Goal: Use online tool/utility: Utilize a website feature to perform a specific function

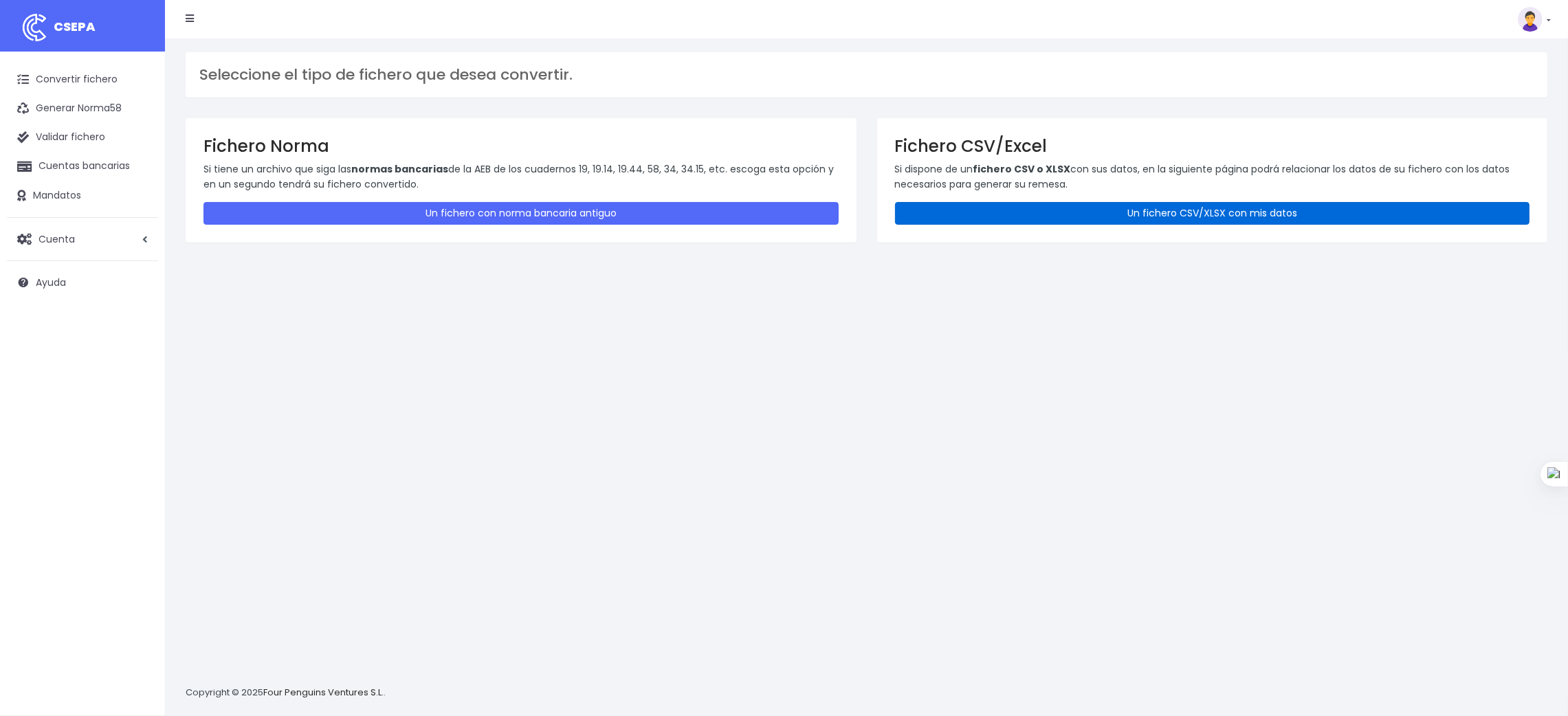
click at [1251, 209] on link "Un fichero CSV/XLSX con mis datos" at bounding box center [1212, 213] width 635 height 23
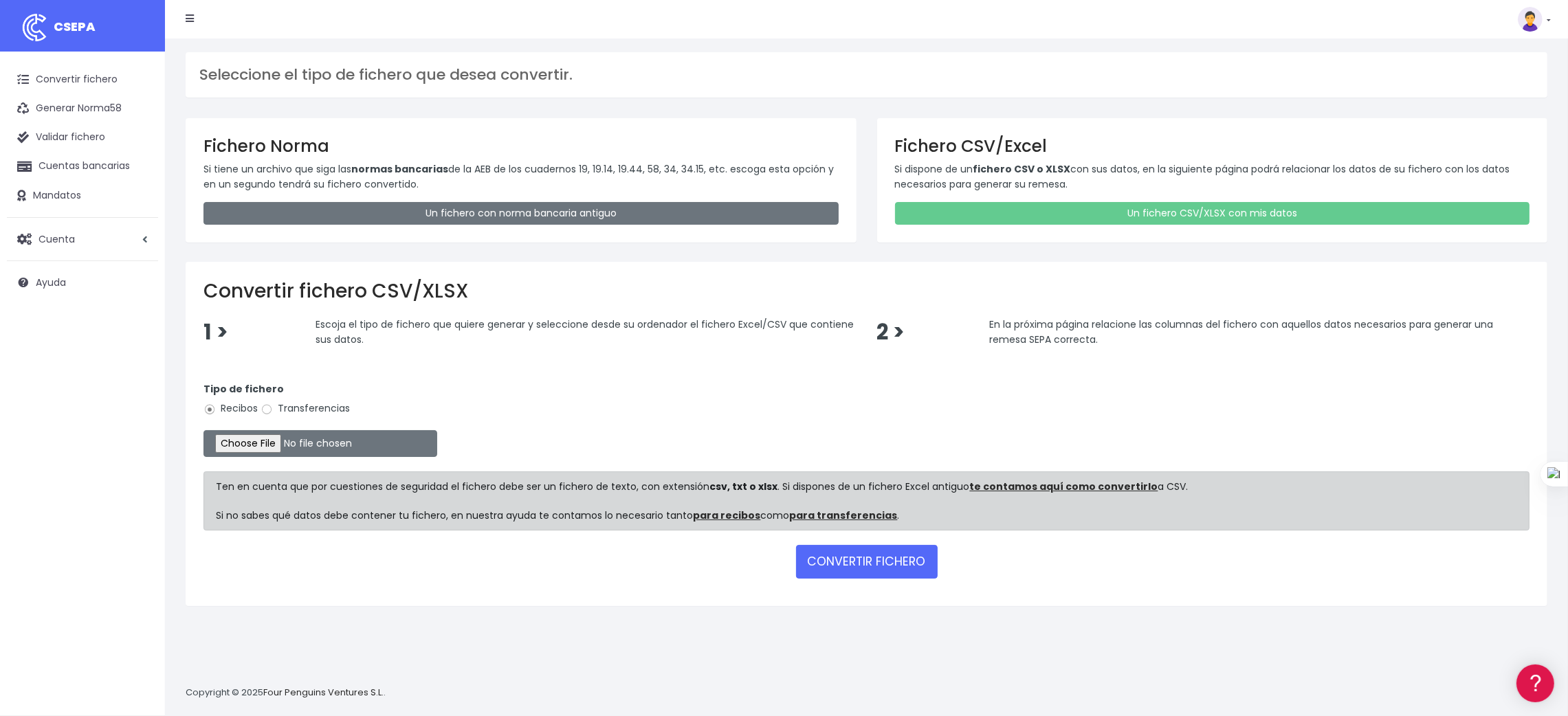
click at [300, 403] on label "Transferencias" at bounding box center [305, 408] width 89 height 15
click at [273, 403] on input "Transferencias" at bounding box center [267, 409] width 12 height 12
radio input "true"
click at [280, 447] on input "file" at bounding box center [320, 444] width 234 height 27
type input "C:\fakepath\SEPA PLANTILLA INTURISA.xlsx"
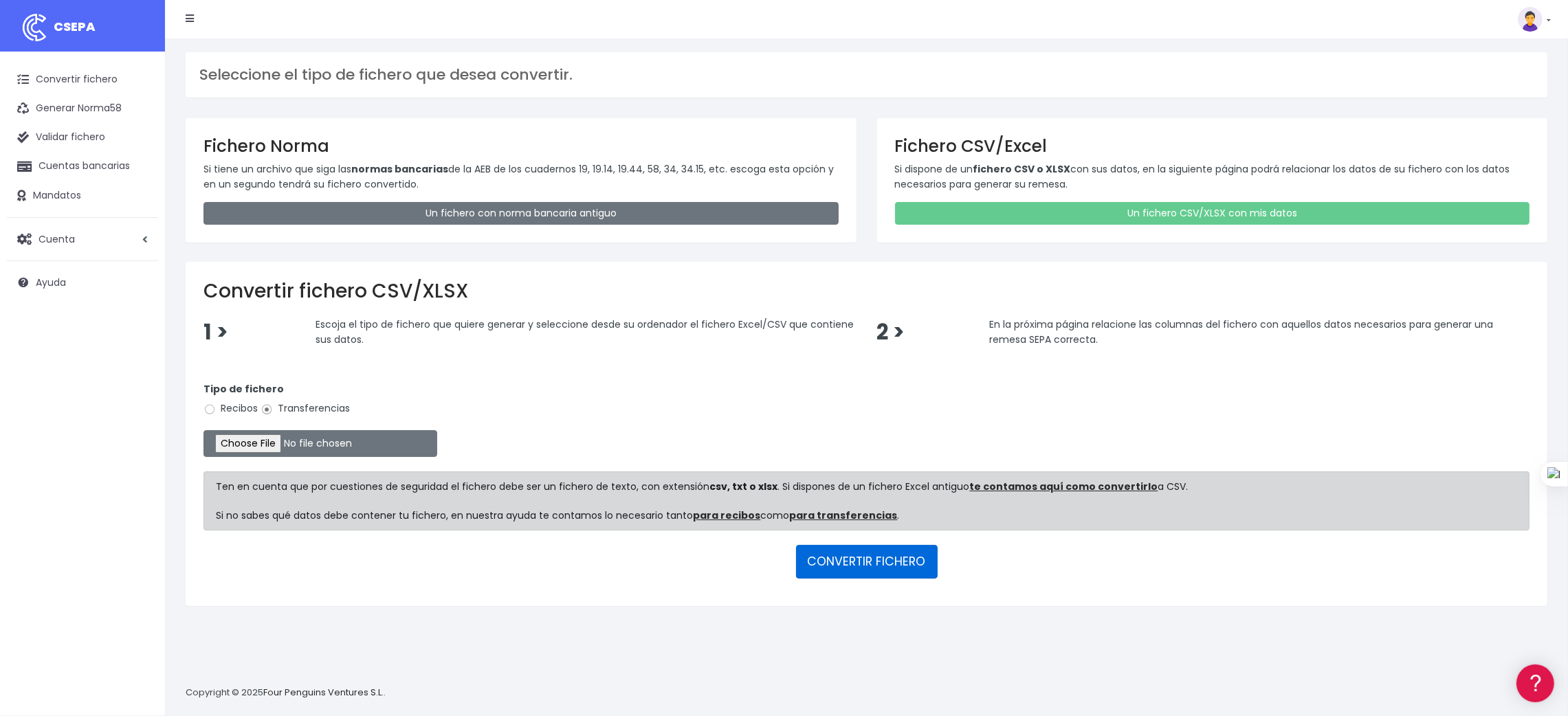
click at [870, 565] on button "CONVERTIR FICHERO" at bounding box center [867, 561] width 142 height 33
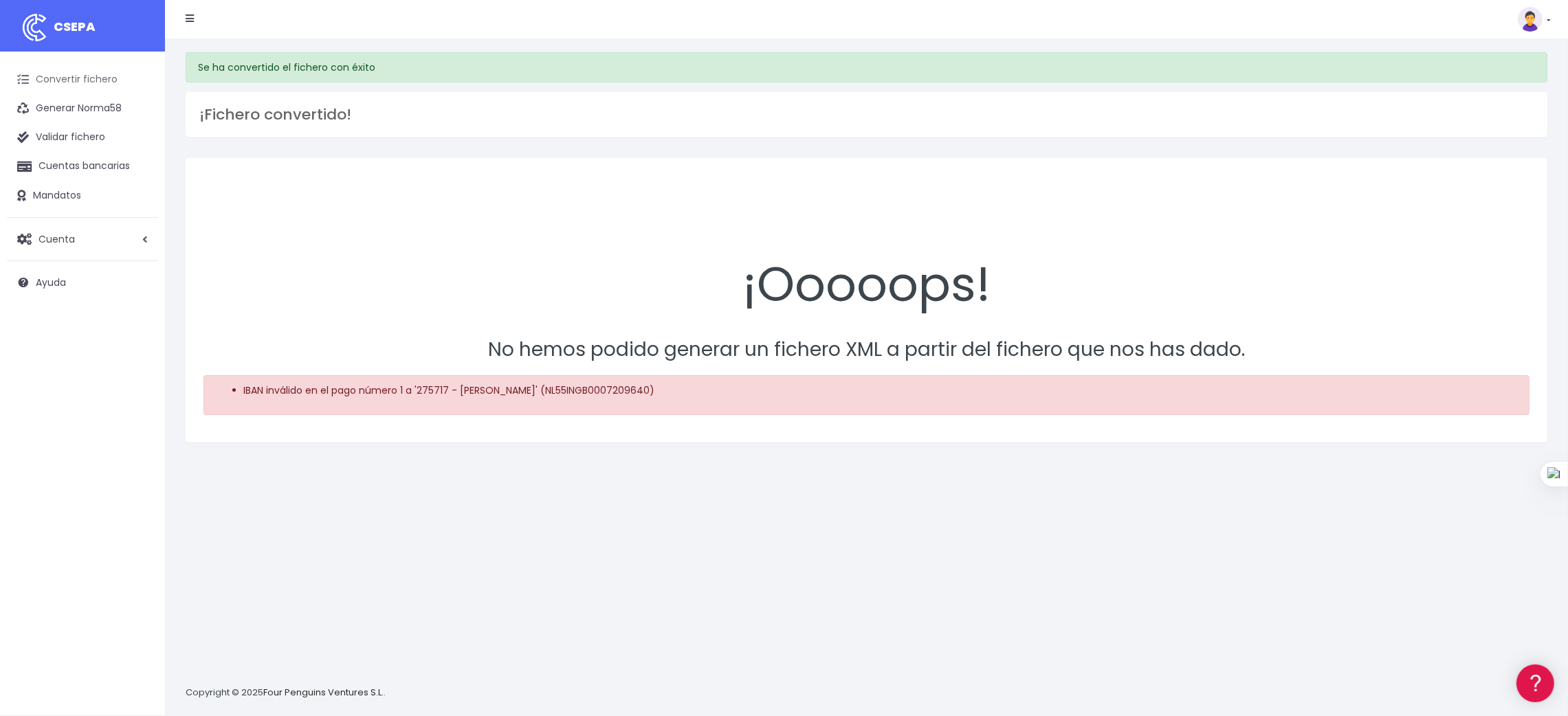
click at [85, 70] on link "Convertir fichero" at bounding box center [83, 80] width 151 height 29
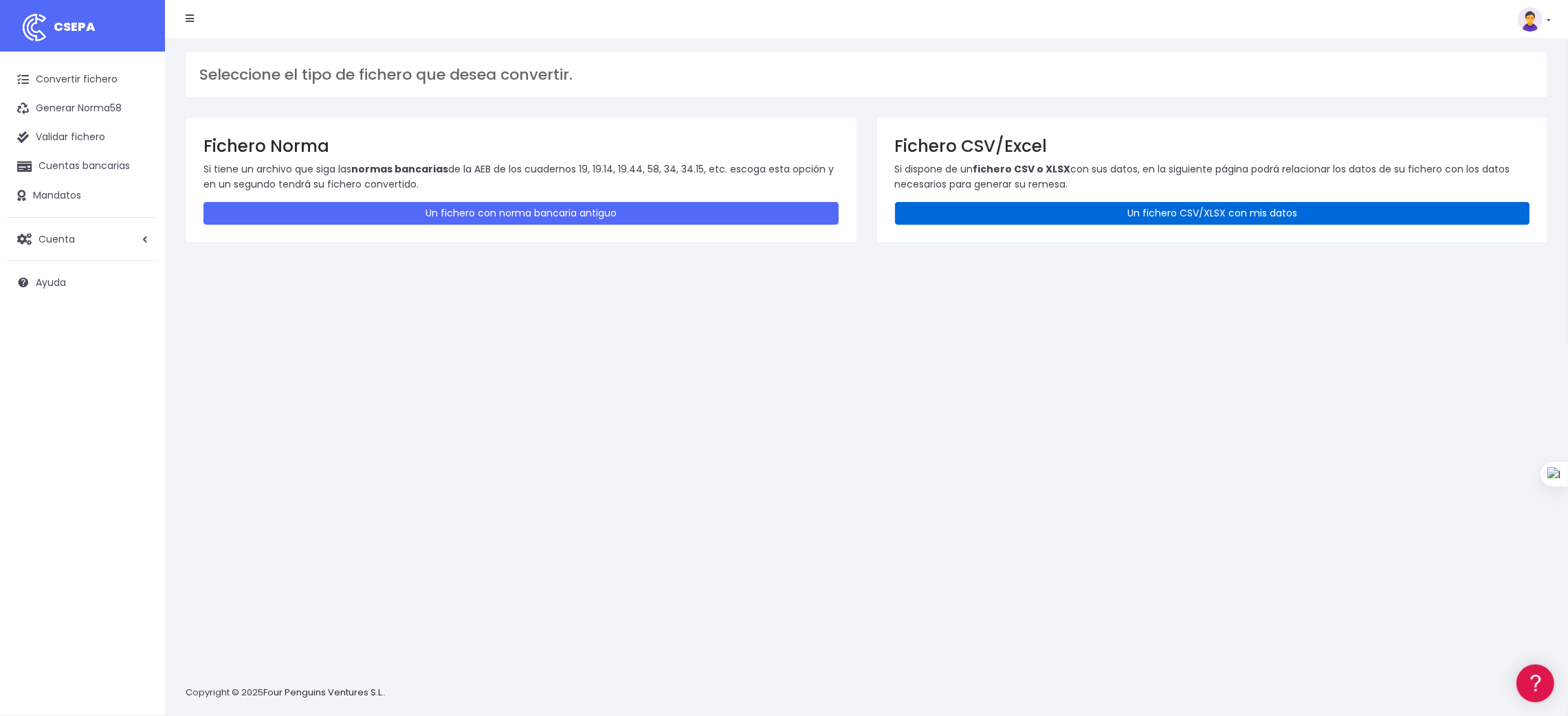
click at [1256, 213] on link "Un fichero CSV/XLSX con mis datos" at bounding box center [1212, 213] width 635 height 23
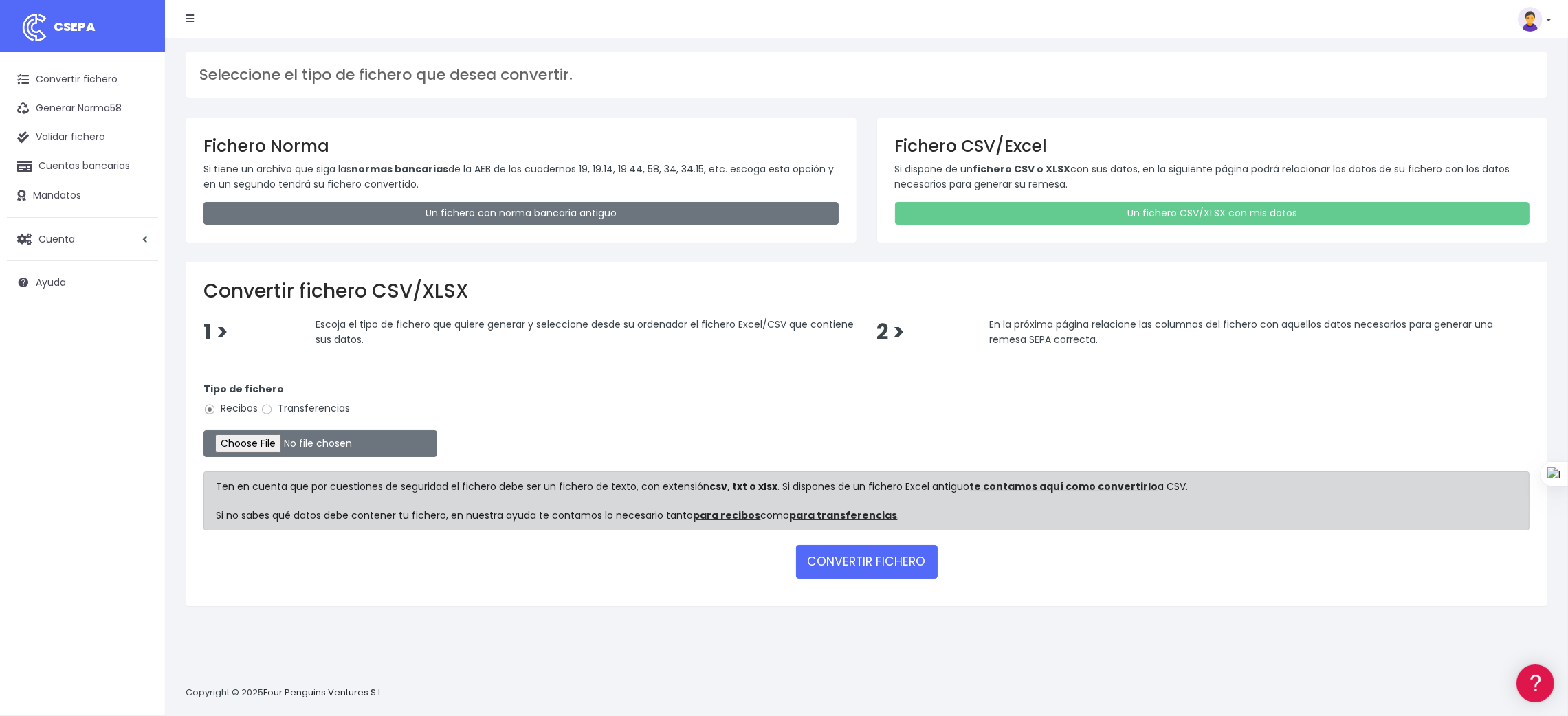
drag, startPoint x: 322, startPoint y: 410, endPoint x: 307, endPoint y: 422, distance: 19.2
click at [320, 411] on label "Transferencias" at bounding box center [305, 408] width 89 height 15
click at [240, 444] on input "file" at bounding box center [320, 444] width 234 height 27
type input "C:\fakepath\SEPA PLANTILLA INTURISA.xlsx"
click at [884, 568] on button "CONVERTIR FICHERO" at bounding box center [867, 561] width 142 height 33
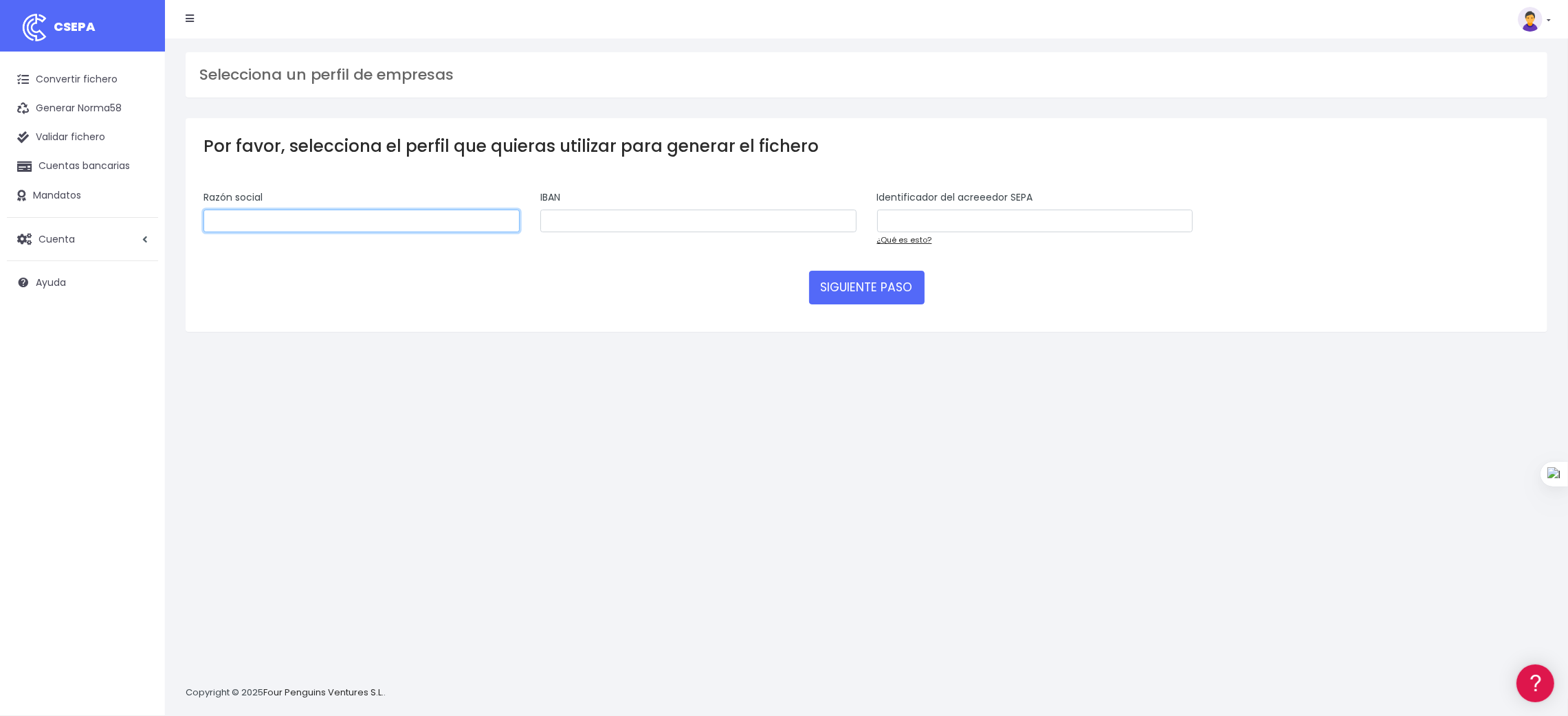
click at [317, 214] on input "text" at bounding box center [361, 221] width 316 height 24
click at [831, 280] on button "SIGUIENTE PASO" at bounding box center [867, 287] width 115 height 33
click at [97, 73] on link "Convertir fichero" at bounding box center [83, 80] width 151 height 29
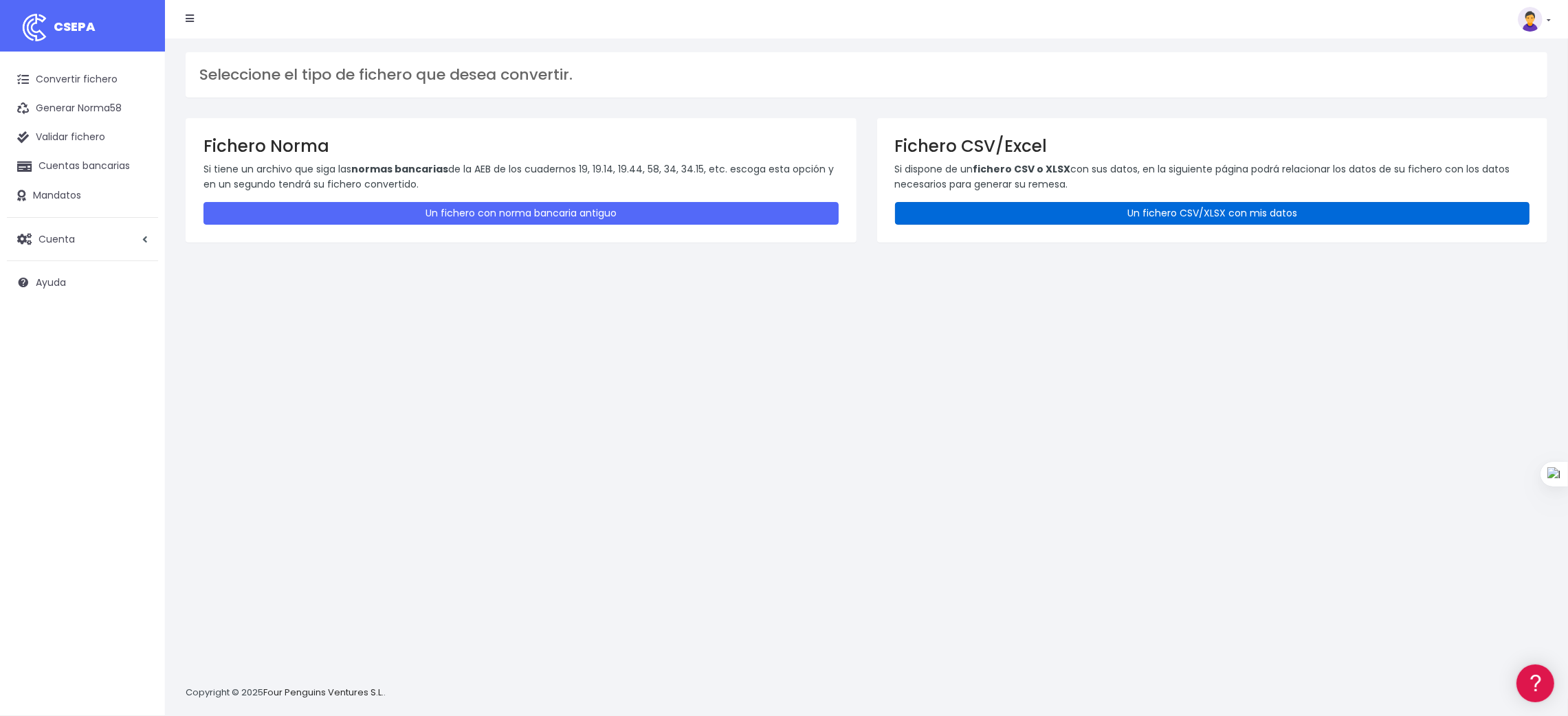
click at [1214, 210] on link "Un fichero CSV/XLSX con mis datos" at bounding box center [1212, 213] width 635 height 23
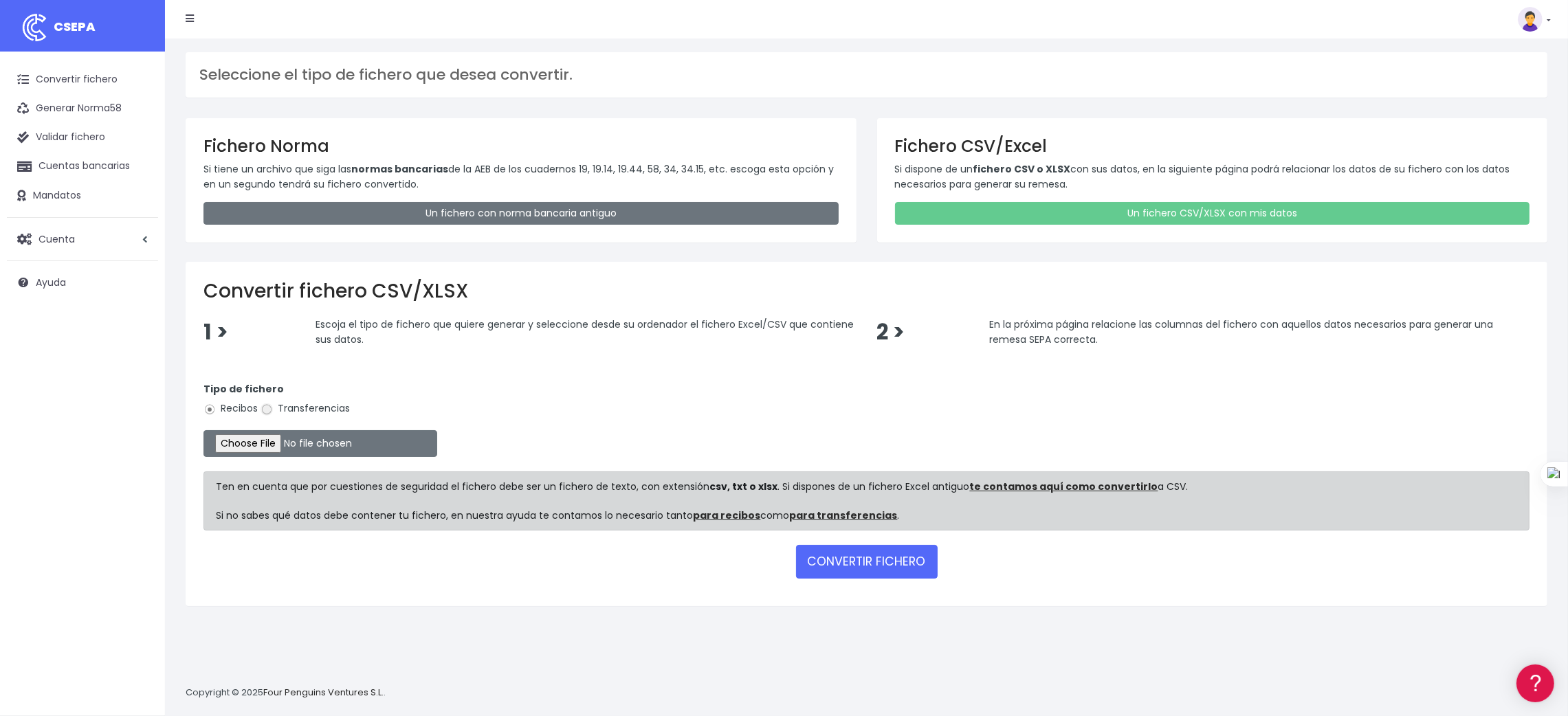
click at [265, 408] on input "Transferencias" at bounding box center [267, 409] width 12 height 12
radio input "true"
click at [262, 444] on input "file" at bounding box center [320, 444] width 234 height 27
type input "C:\fakepath\SEPA PLANTILLA INTURISA.xlsx"
click at [865, 556] on button "CONVERTIR FICHERO" at bounding box center [867, 561] width 142 height 33
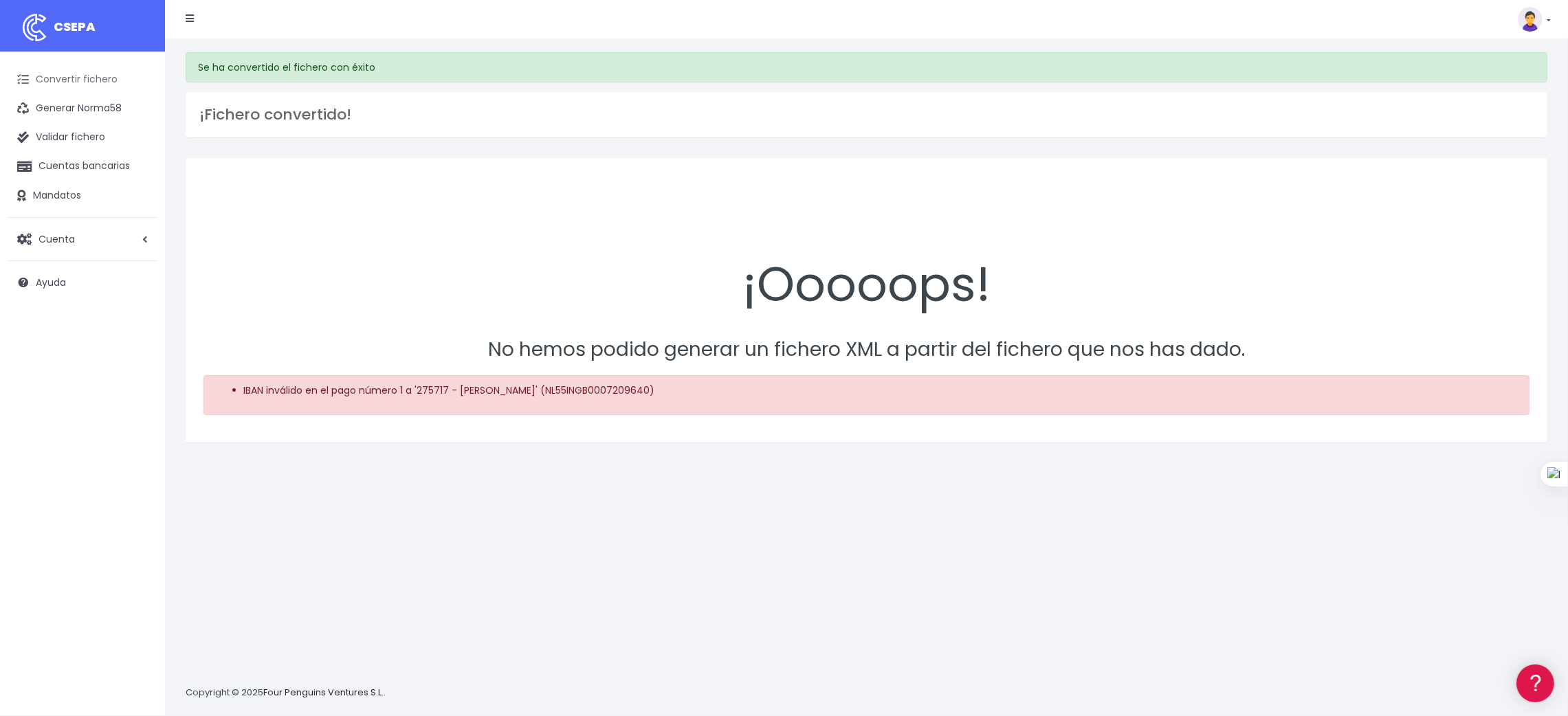
click at [85, 73] on link "Convertir fichero" at bounding box center [83, 80] width 151 height 29
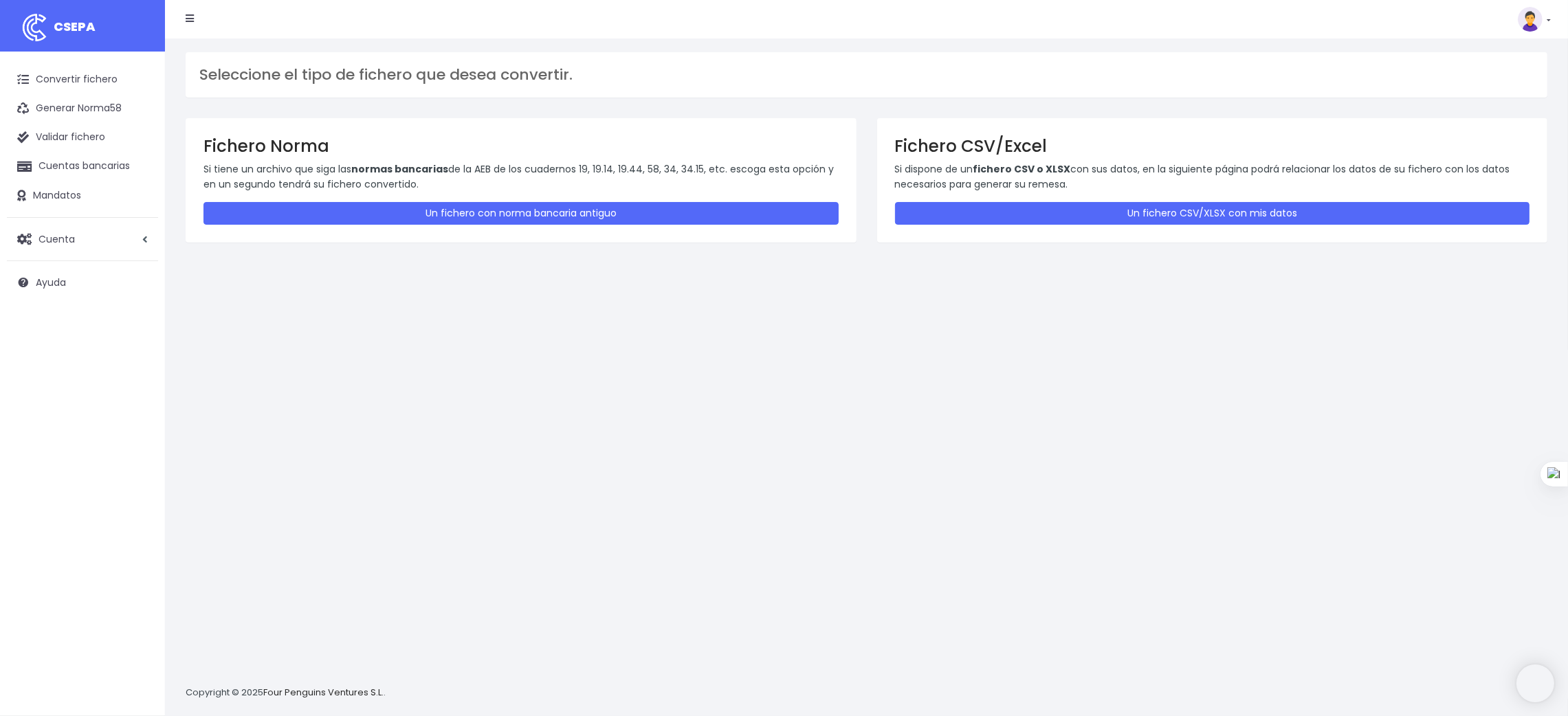
click at [1264, 200] on div "Fichero CSV/Excel Si dispone de un fichero CSV o XLSX con sus datos, en la sigu…" at bounding box center [1212, 181] width 671 height 124
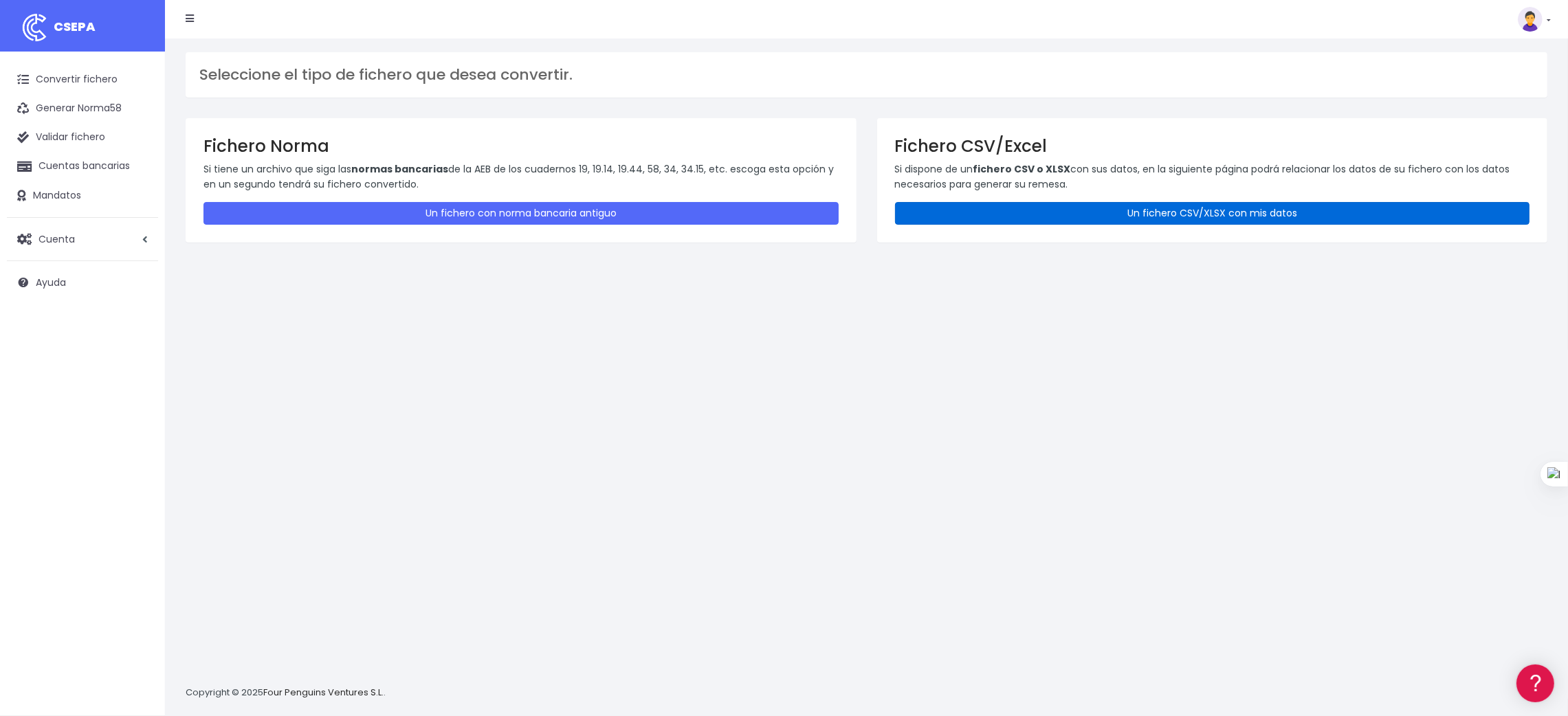
click at [1256, 216] on link "Un fichero CSV/XLSX con mis datos" at bounding box center [1212, 213] width 635 height 23
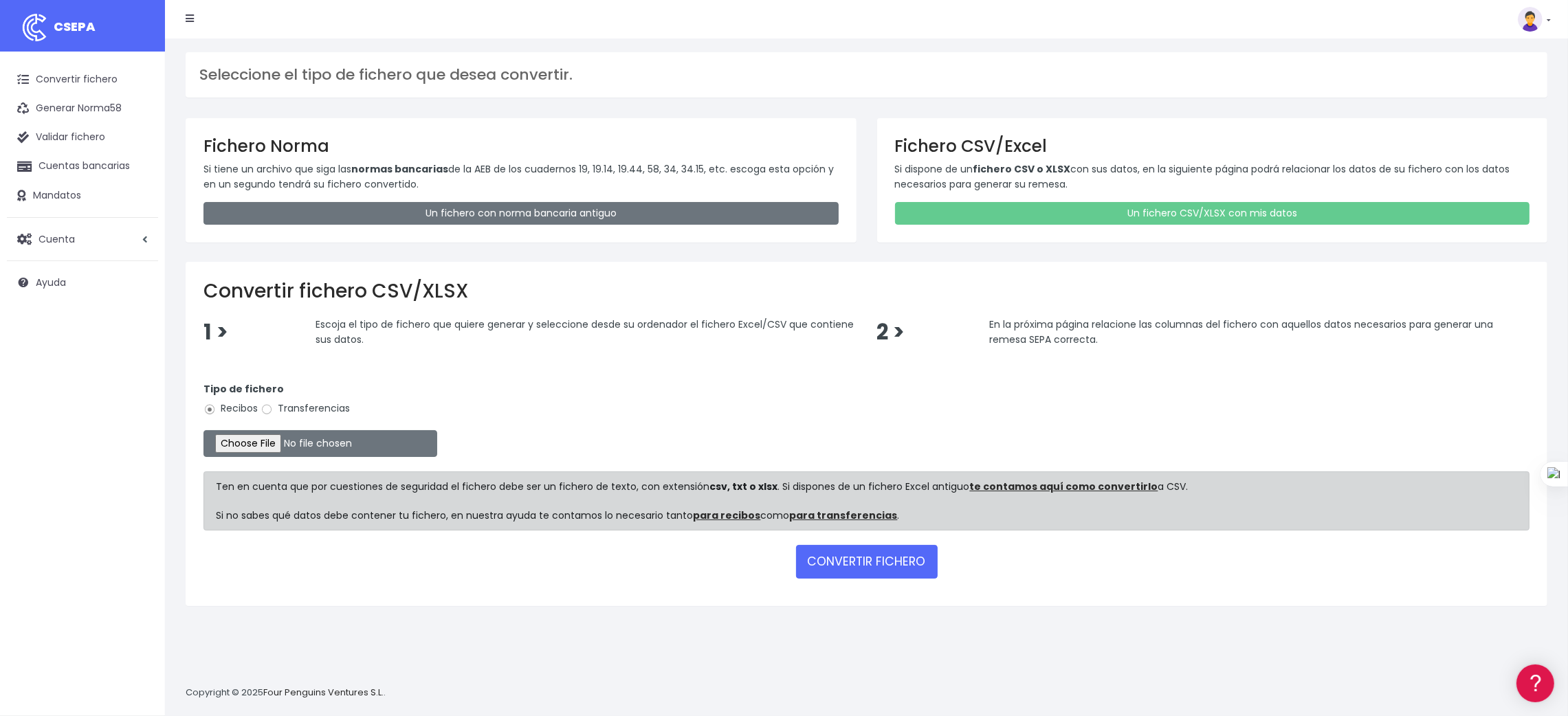
click at [277, 407] on label "Transferencias" at bounding box center [305, 408] width 89 height 15
click at [273, 407] on input "Transferencias" at bounding box center [267, 409] width 12 height 12
radio input "true"
click at [236, 444] on input "file" at bounding box center [320, 444] width 234 height 27
type input "C:\fakepath\SEPA PLANTILLA INTURISA.xlsx"
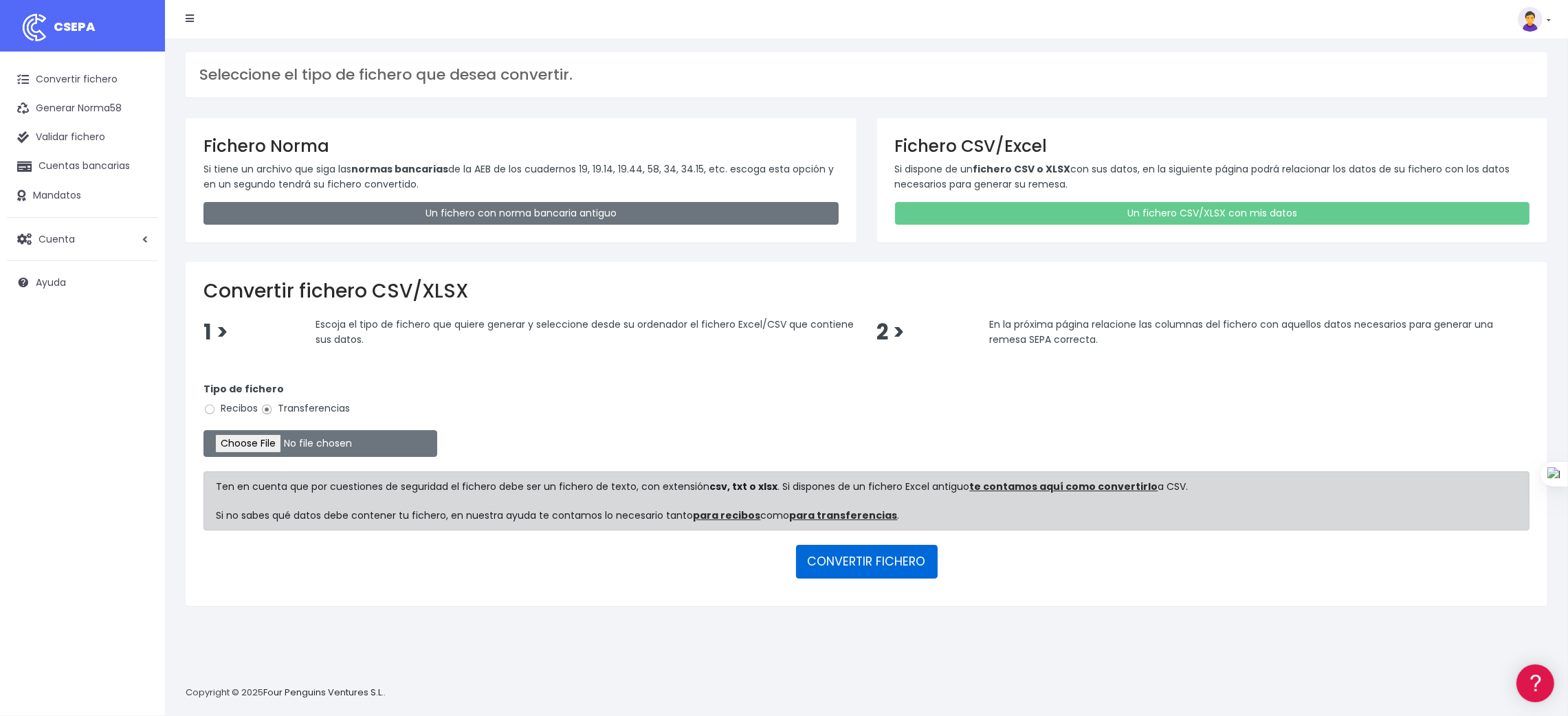
click at [903, 564] on button "CONVERTIR FICHERO" at bounding box center [867, 561] width 142 height 33
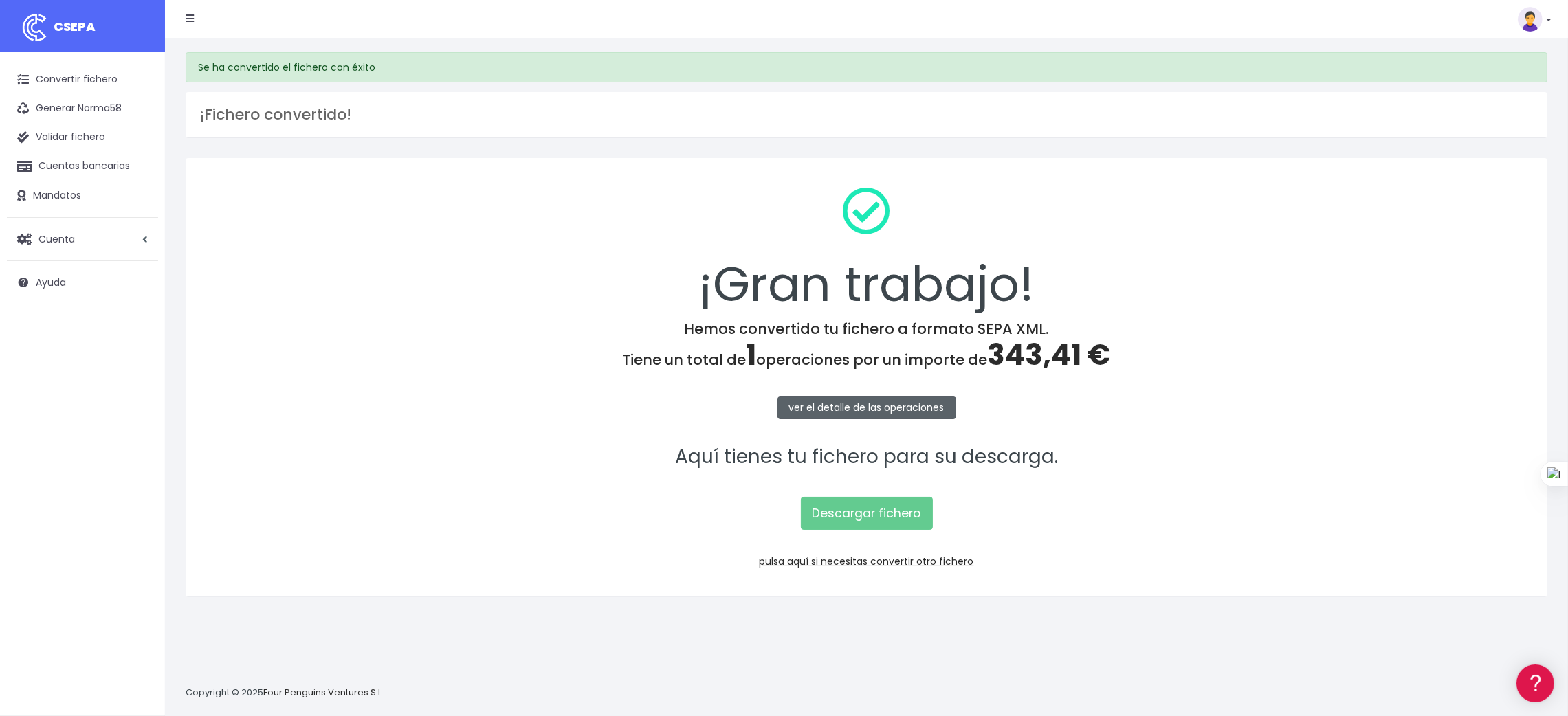
click at [840, 403] on link "ver el detalle de las operaciones" at bounding box center [867, 408] width 179 height 23
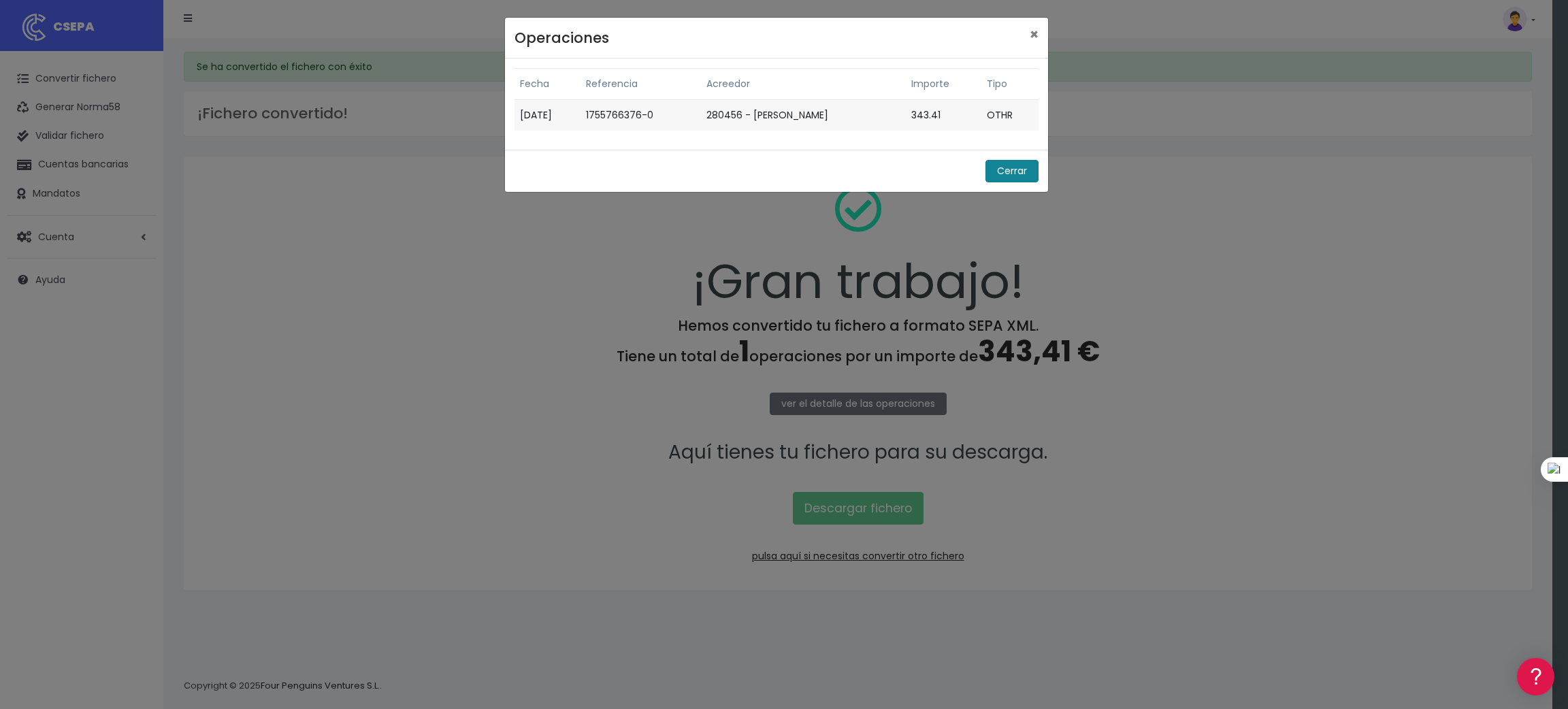
click at [998, 170] on button "Cerrar" at bounding box center [1012, 171] width 53 height 23
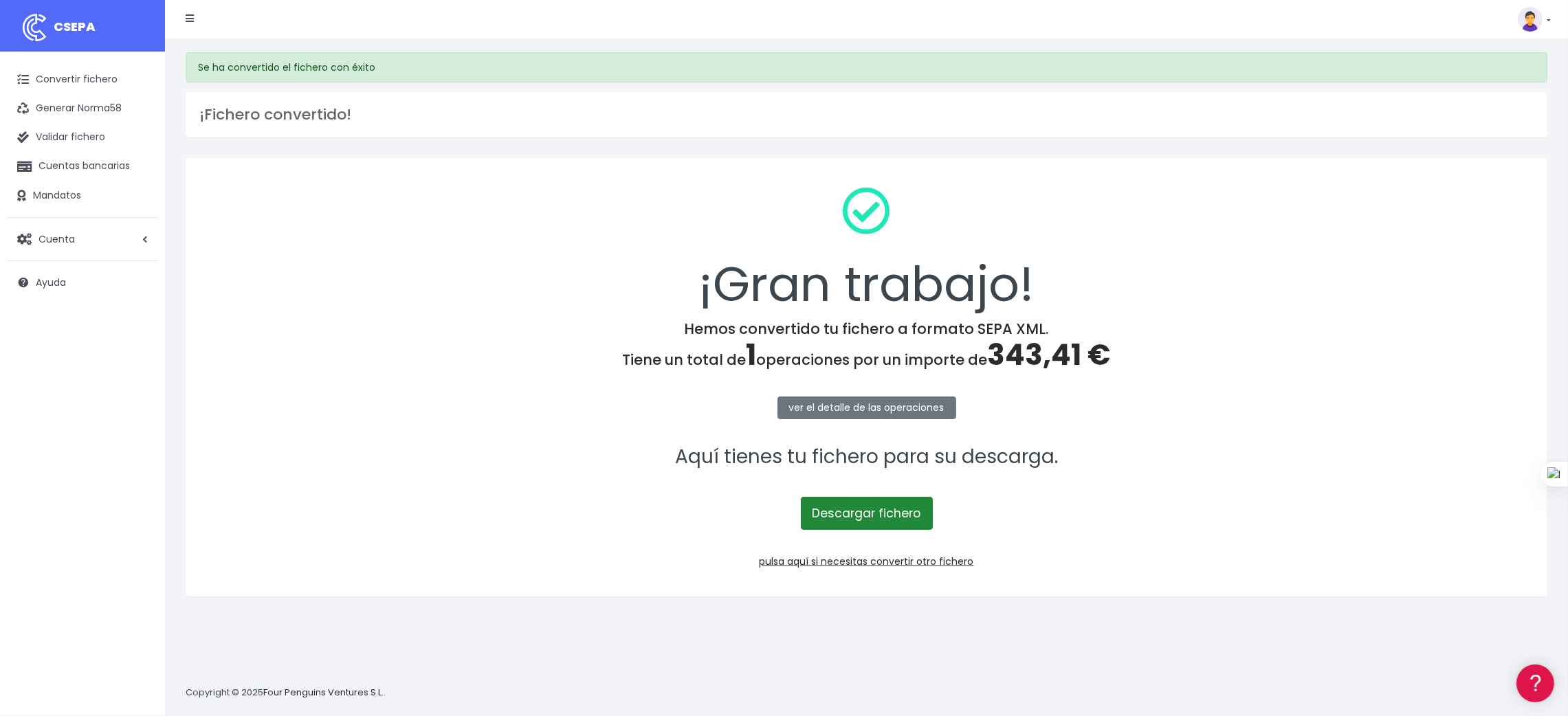
click at [842, 516] on link "Descargar fichero" at bounding box center [867, 513] width 132 height 33
